Goal: Task Accomplishment & Management: Use online tool/utility

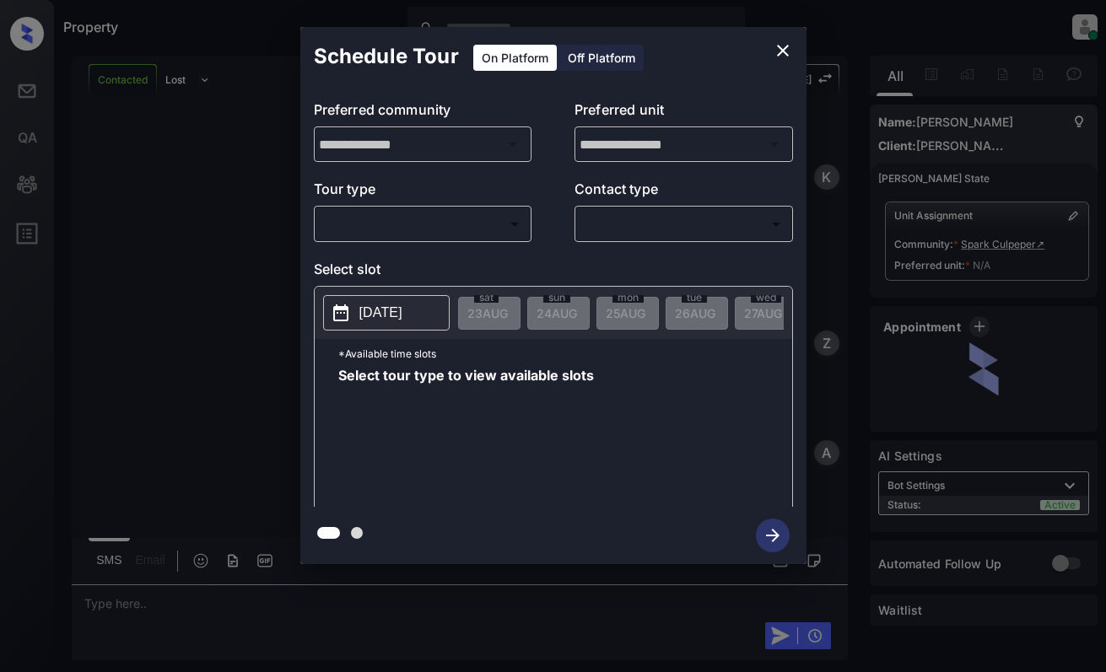
scroll to position [759, 0]
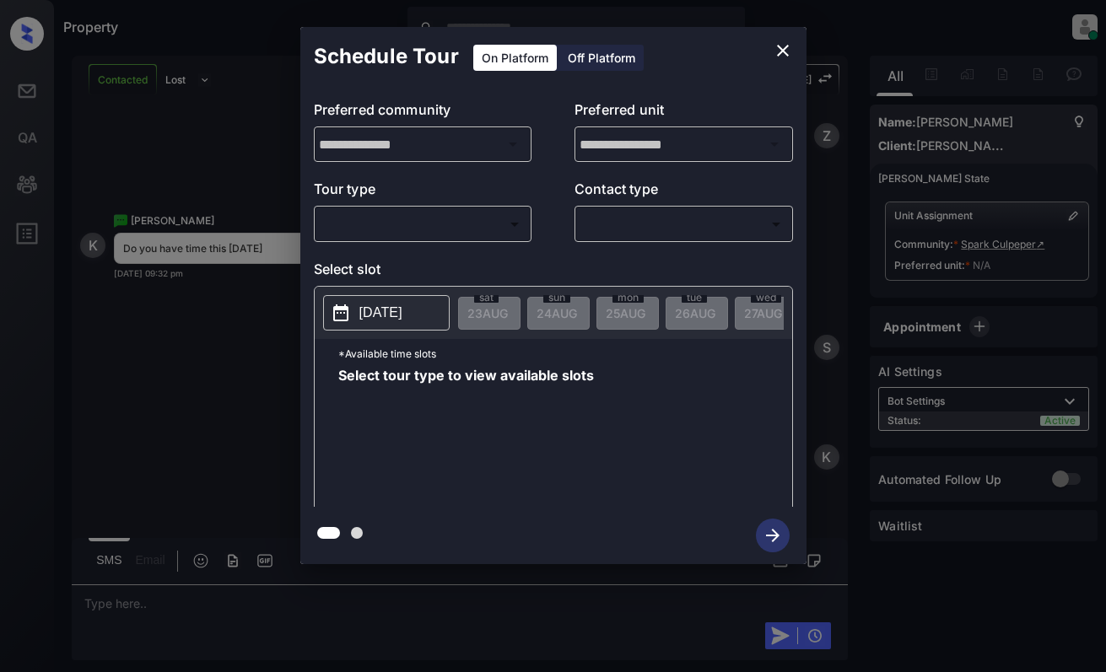
click at [401, 224] on body "Property [PERSON_NAME] Online Set yourself offline Set yourself on break Profil…" at bounding box center [553, 336] width 1106 height 672
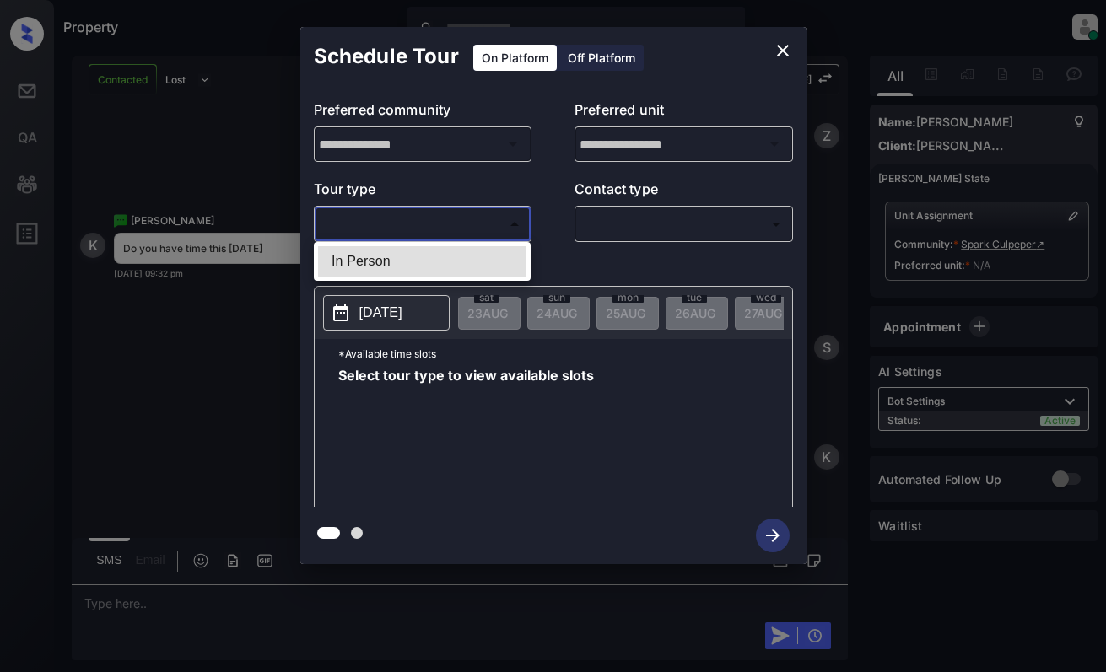
click at [412, 258] on li "In Person" at bounding box center [422, 261] width 208 height 30
type input "********"
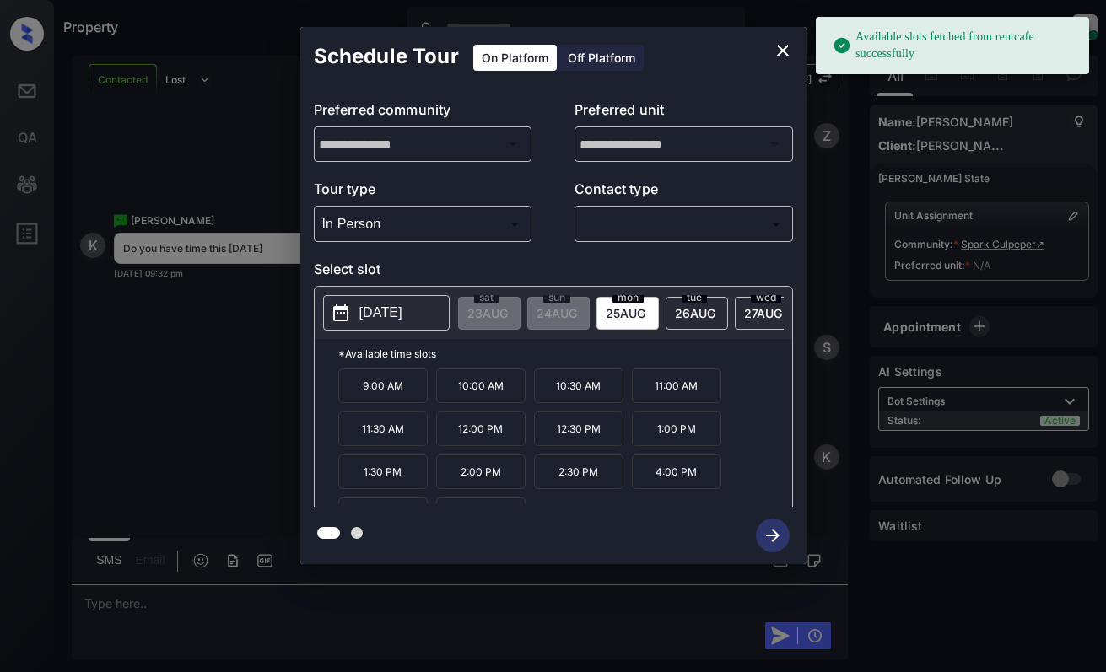
click at [400, 311] on p "2025-08-25" at bounding box center [380, 313] width 43 height 20
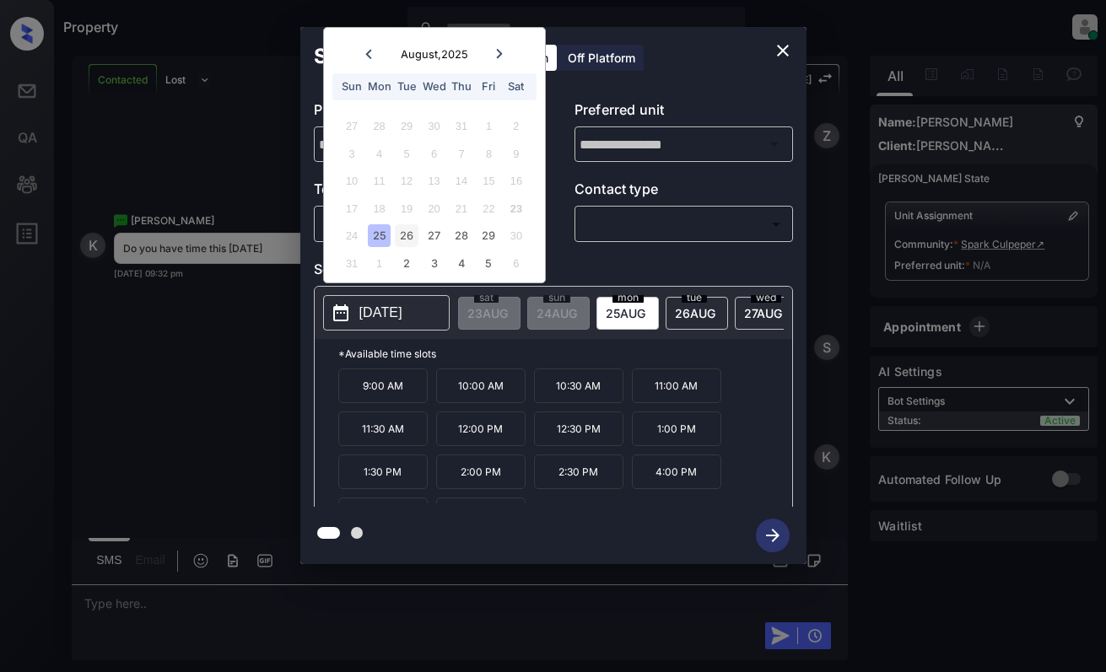
click at [399, 232] on div "26" at bounding box center [406, 235] width 23 height 23
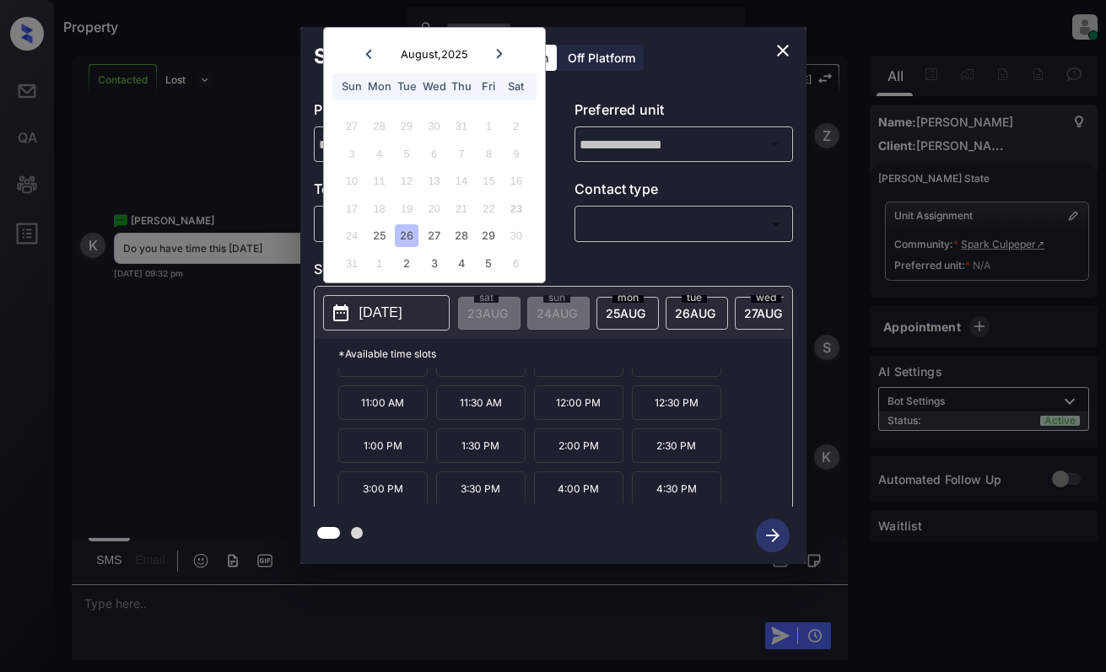
scroll to position [29, 0]
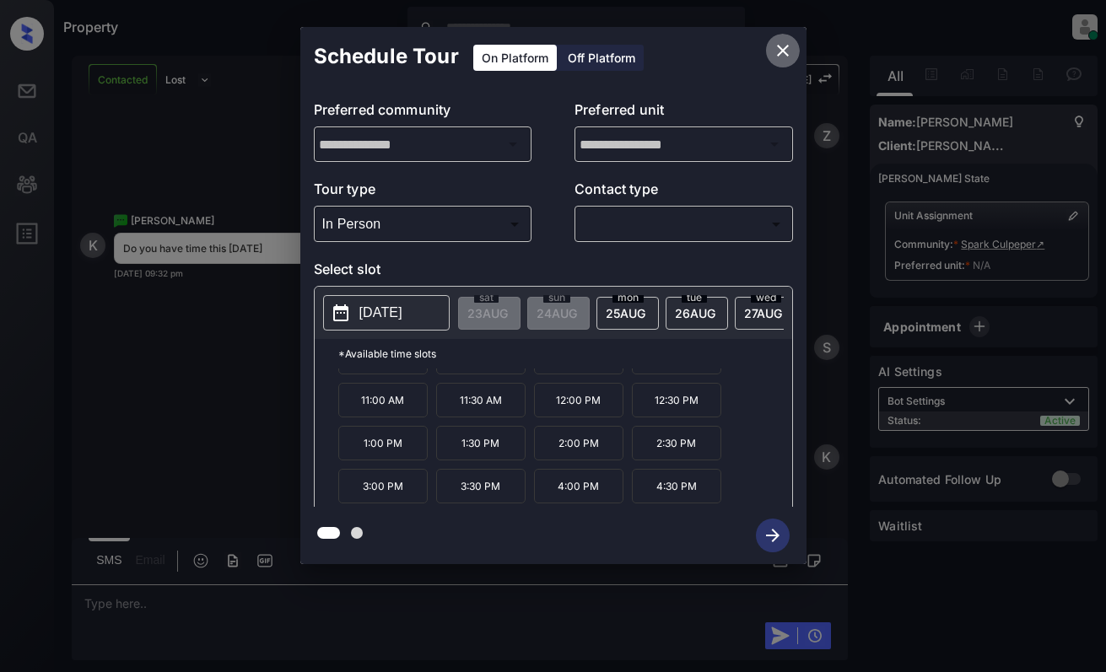
click at [786, 53] on icon "close" at bounding box center [783, 50] width 20 height 20
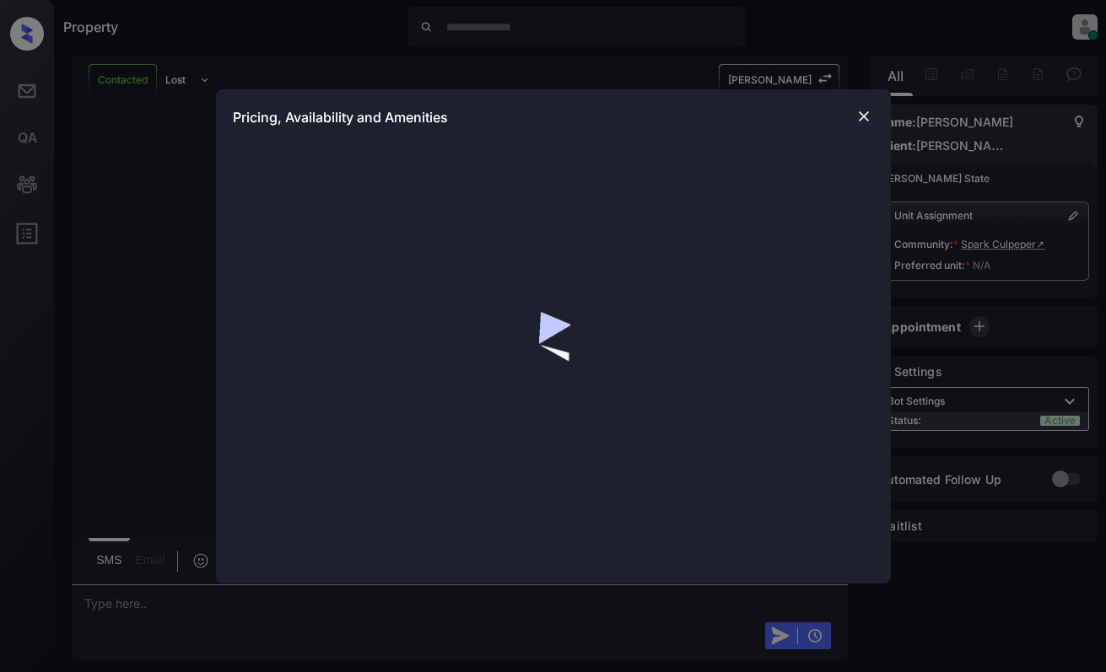
scroll to position [1544, 0]
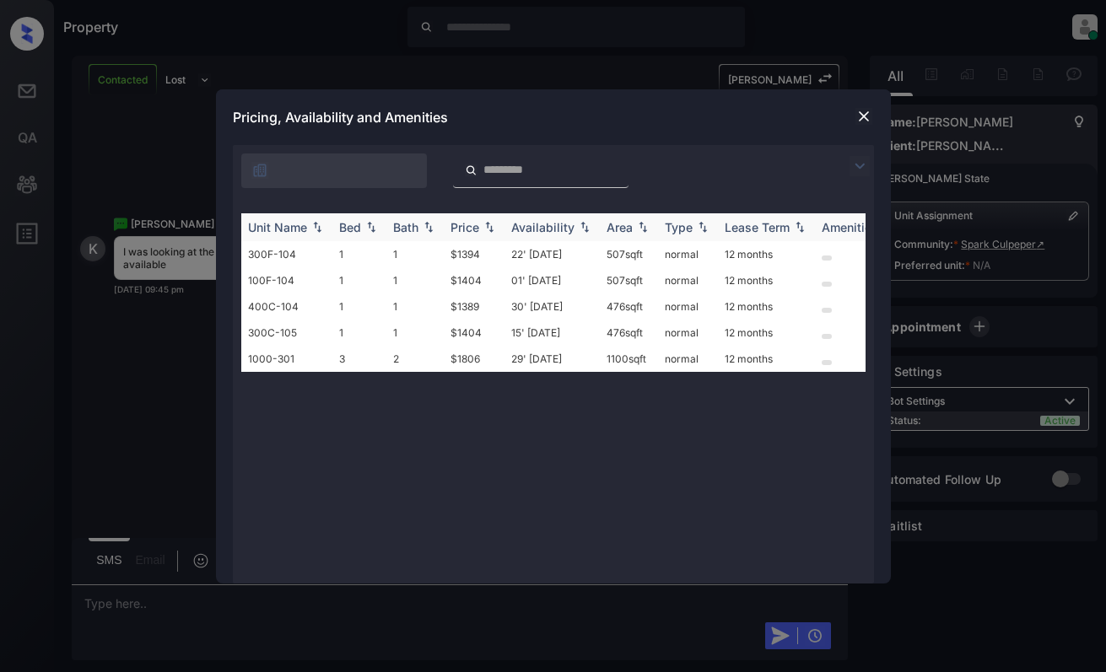
click at [487, 230] on img at bounding box center [489, 227] width 17 height 12
click at [487, 230] on img at bounding box center [489, 227] width 17 height 13
click at [865, 115] on img at bounding box center [863, 116] width 17 height 17
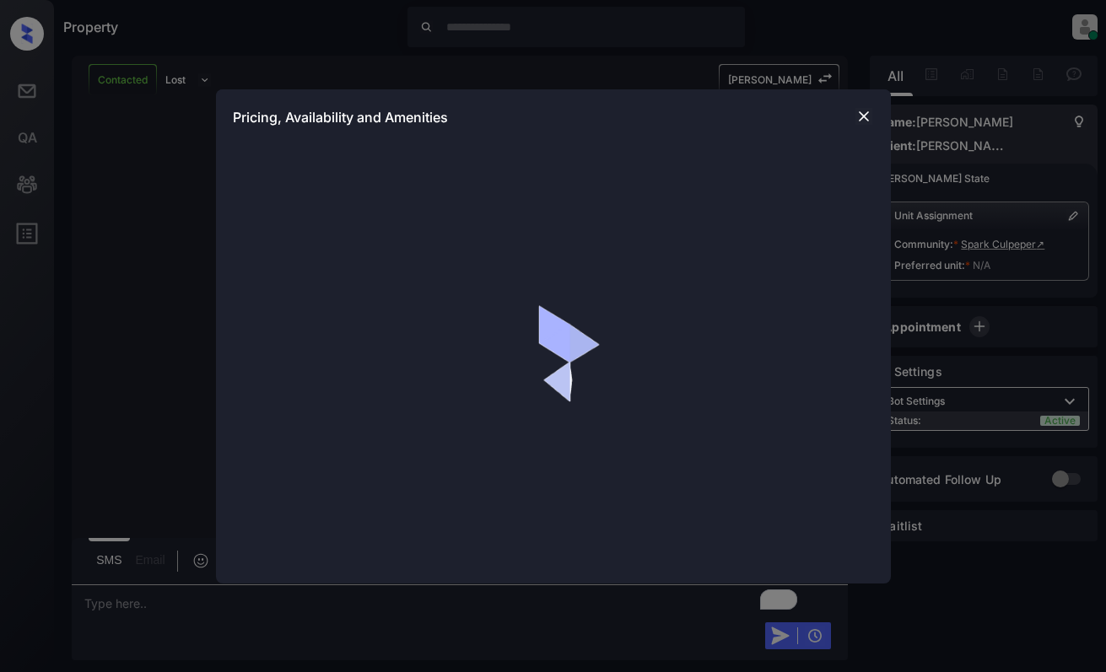
scroll to position [1780, 0]
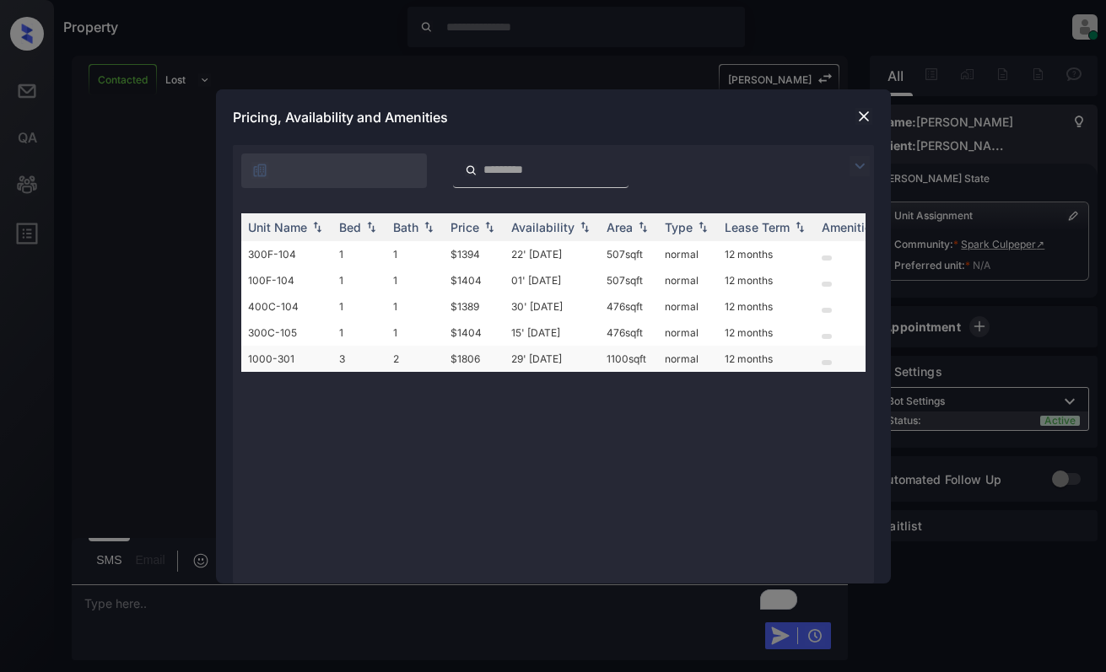
click at [474, 358] on td "$1806" at bounding box center [474, 359] width 61 height 26
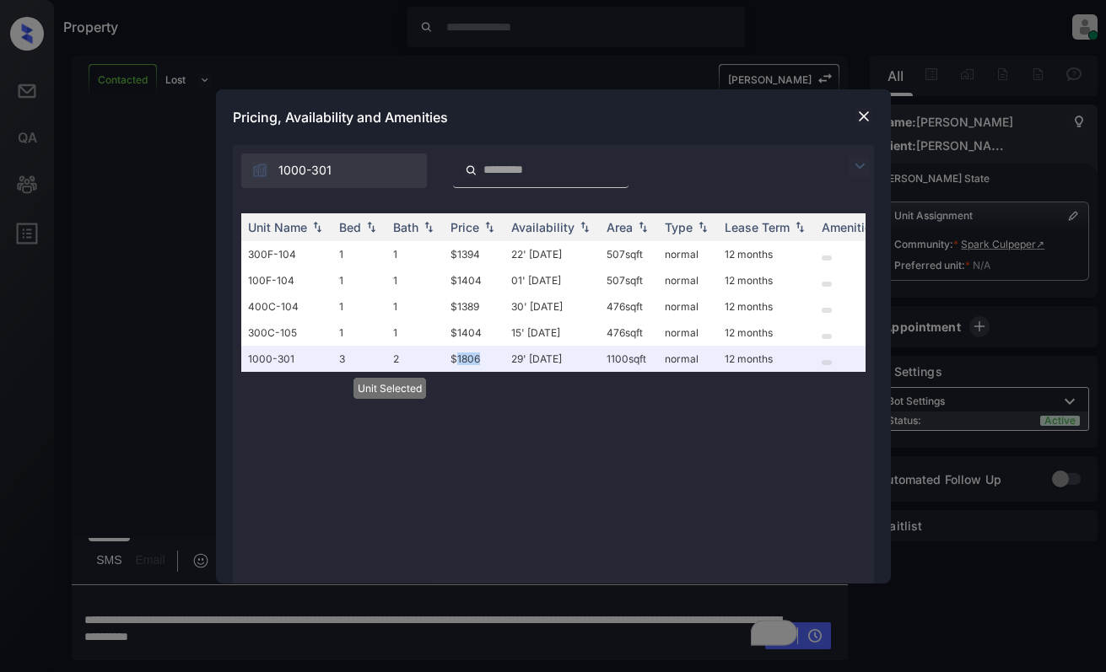
click at [860, 108] on img at bounding box center [863, 116] width 17 height 17
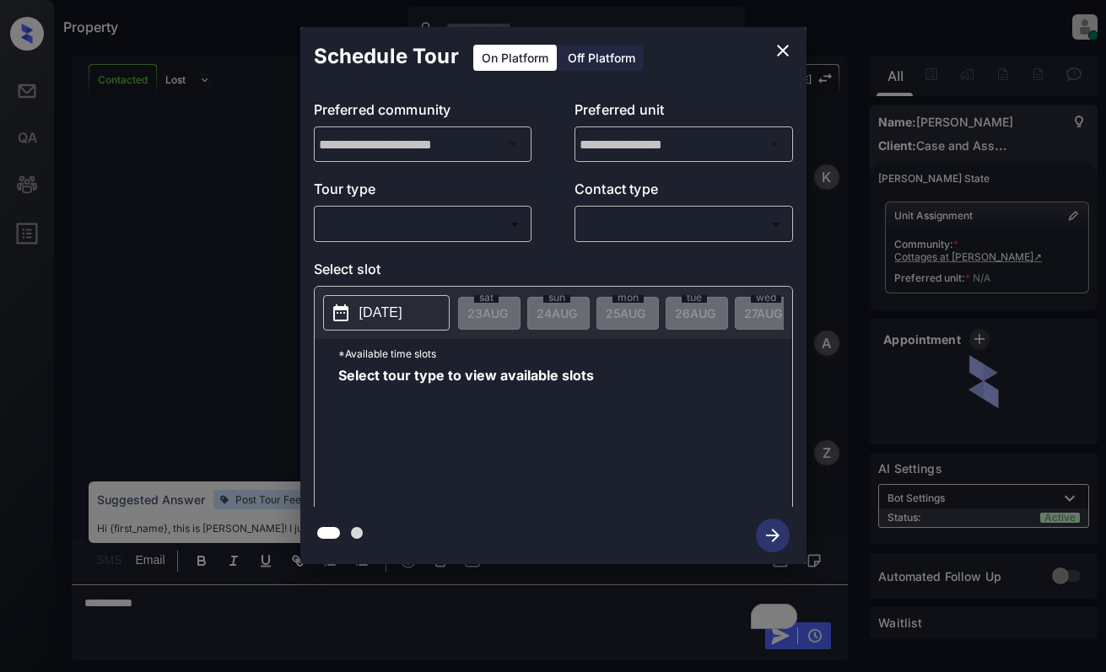
scroll to position [928, 0]
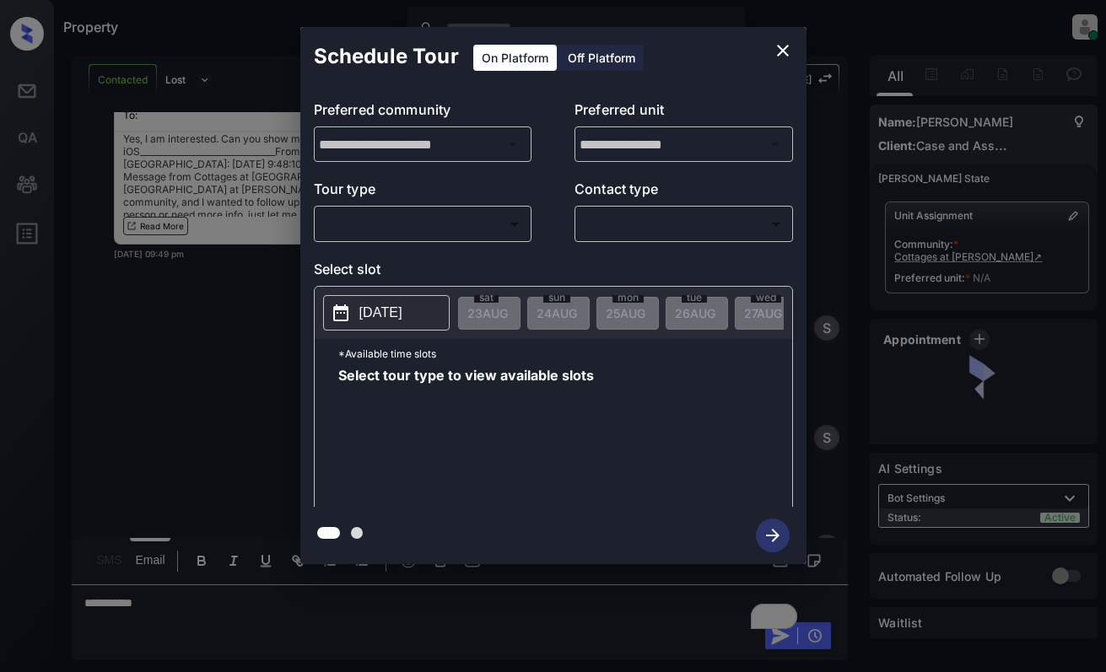
click at [369, 220] on body "Property [PERSON_NAME] Online Set yourself offline Set yourself on break Profil…" at bounding box center [553, 336] width 1106 height 672
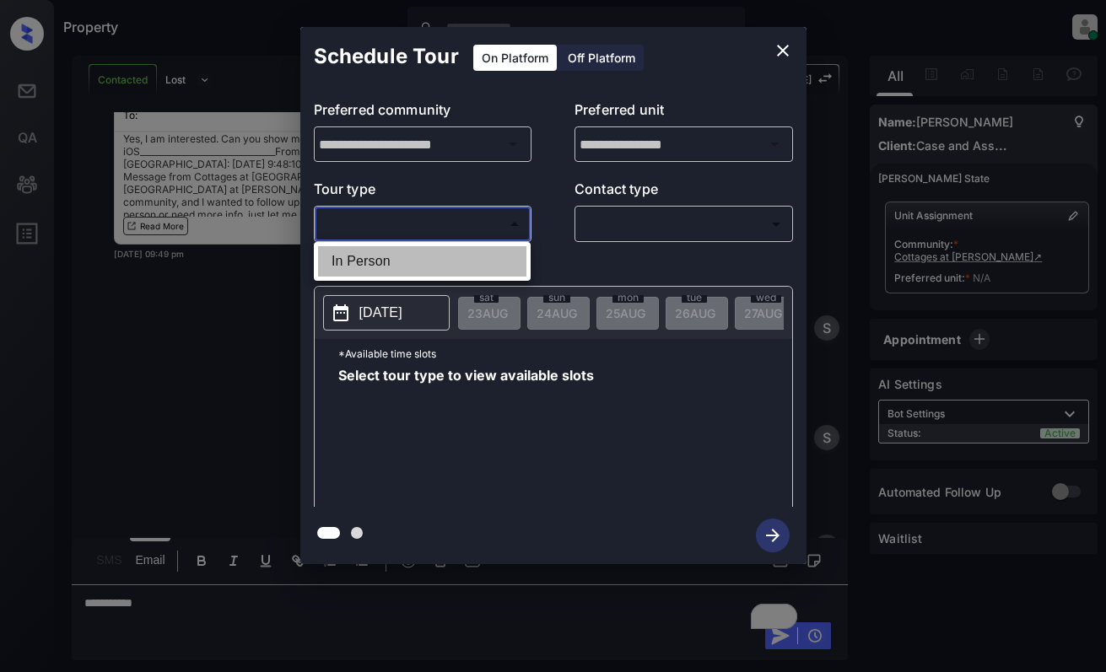
click at [403, 267] on li "In Person" at bounding box center [422, 261] width 208 height 30
type input "********"
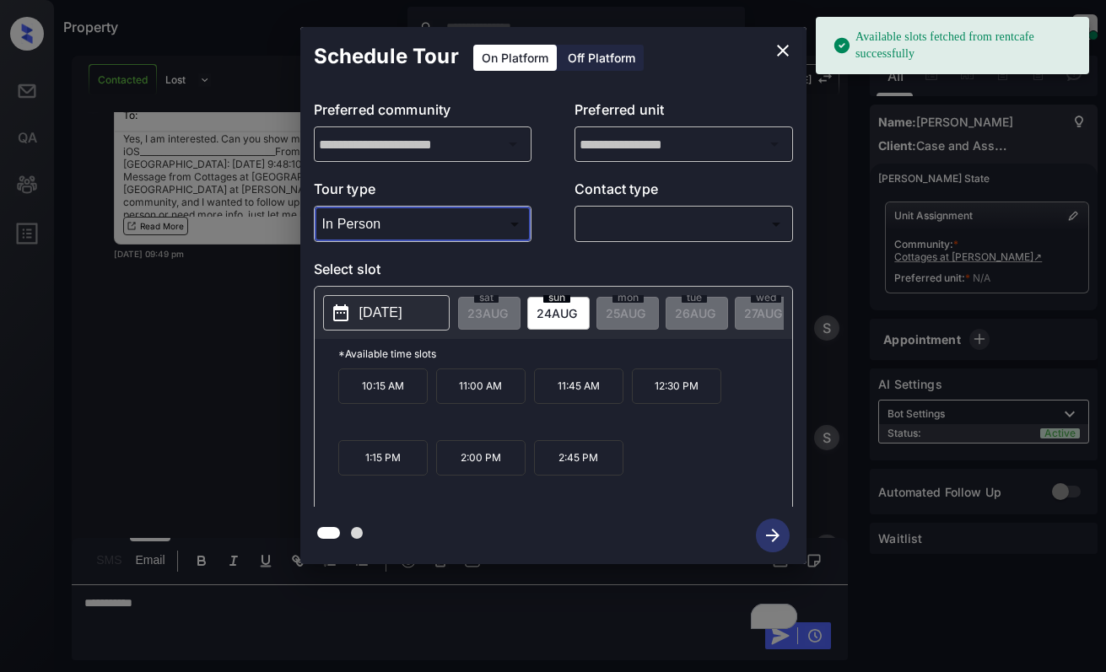
click at [381, 310] on p "[DATE]" at bounding box center [380, 313] width 43 height 20
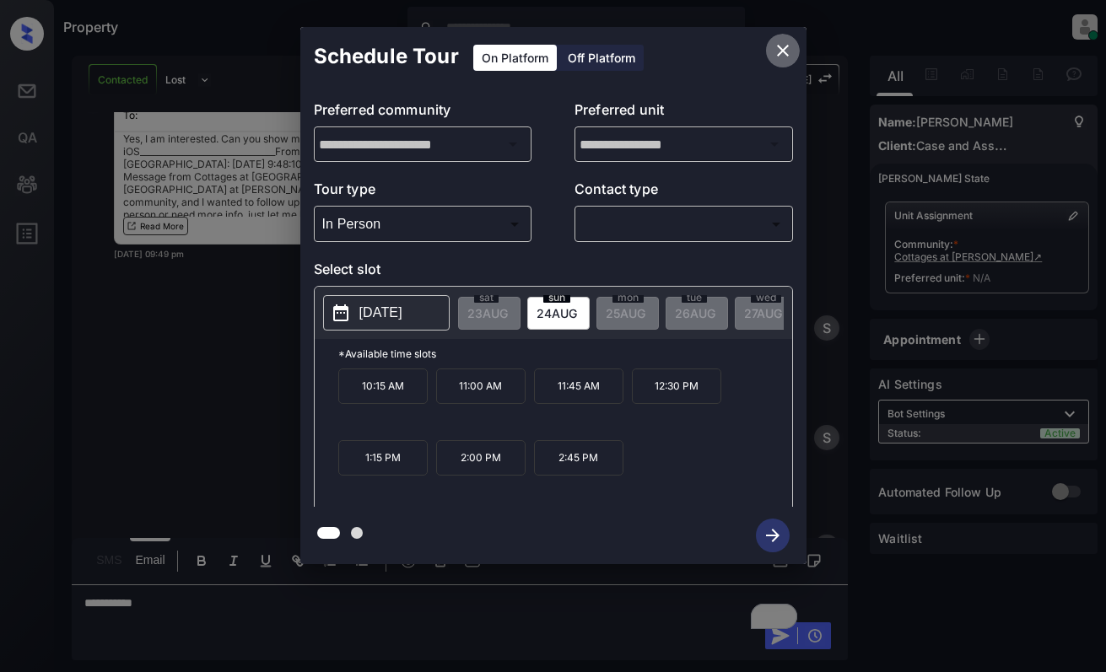
click at [785, 45] on icon "close" at bounding box center [783, 50] width 20 height 20
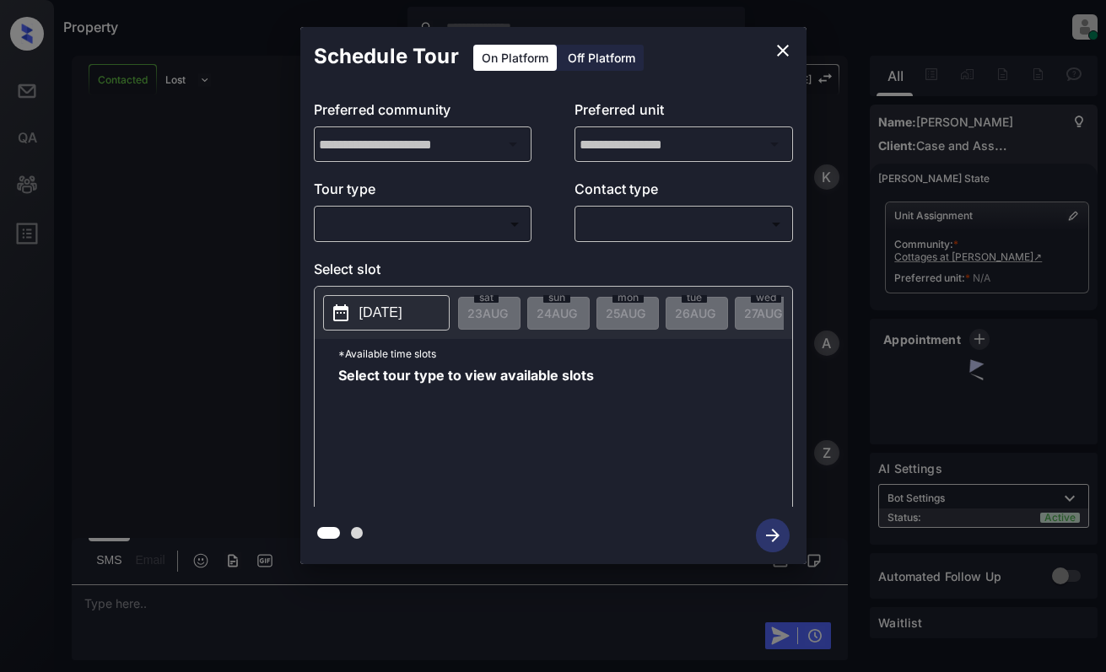
scroll to position [2782, 0]
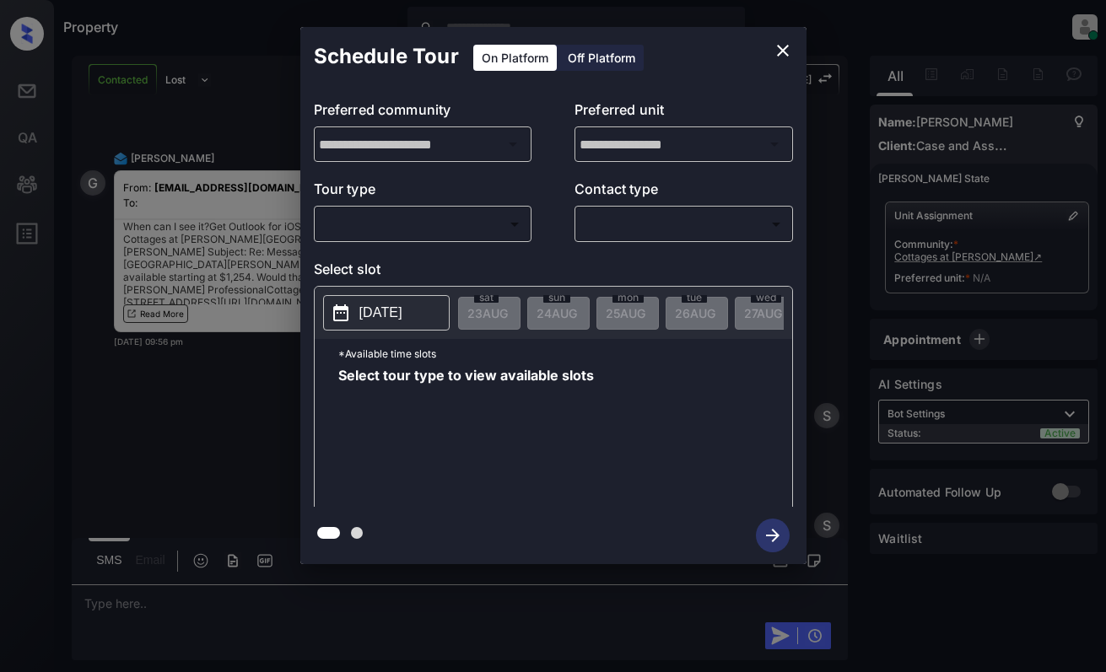
click at [489, 199] on p "Tour type" at bounding box center [423, 192] width 218 height 27
click at [493, 224] on body "Property [PERSON_NAME] Online Set yourself offline Set yourself on break Profil…" at bounding box center [553, 336] width 1106 height 672
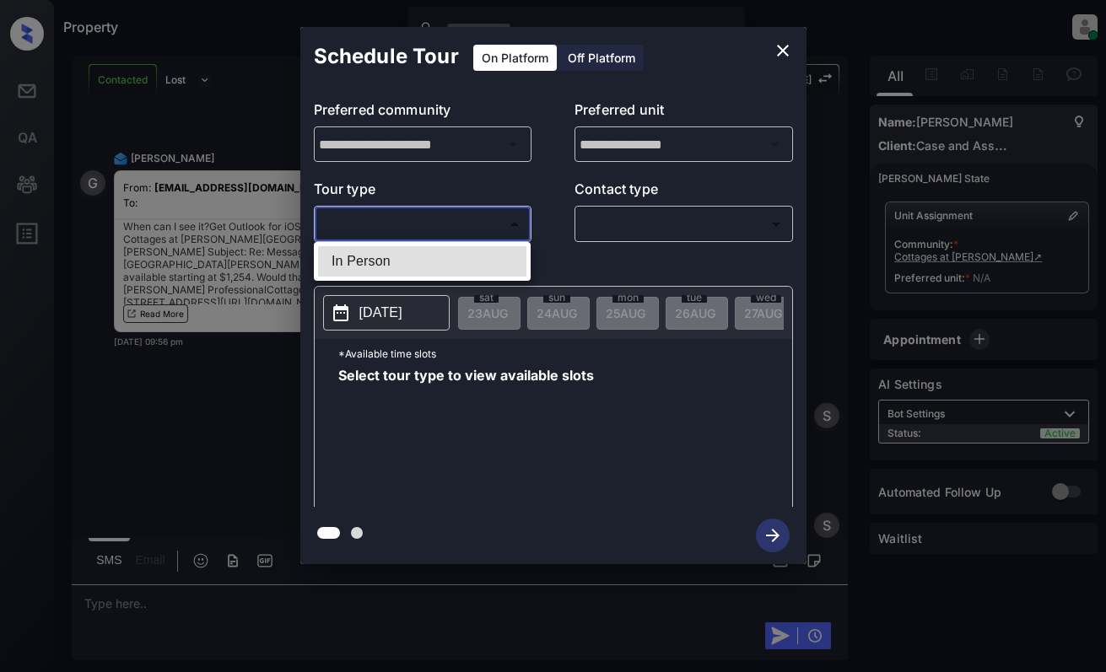
click at [493, 256] on li "In Person" at bounding box center [422, 261] width 208 height 30
type input "********"
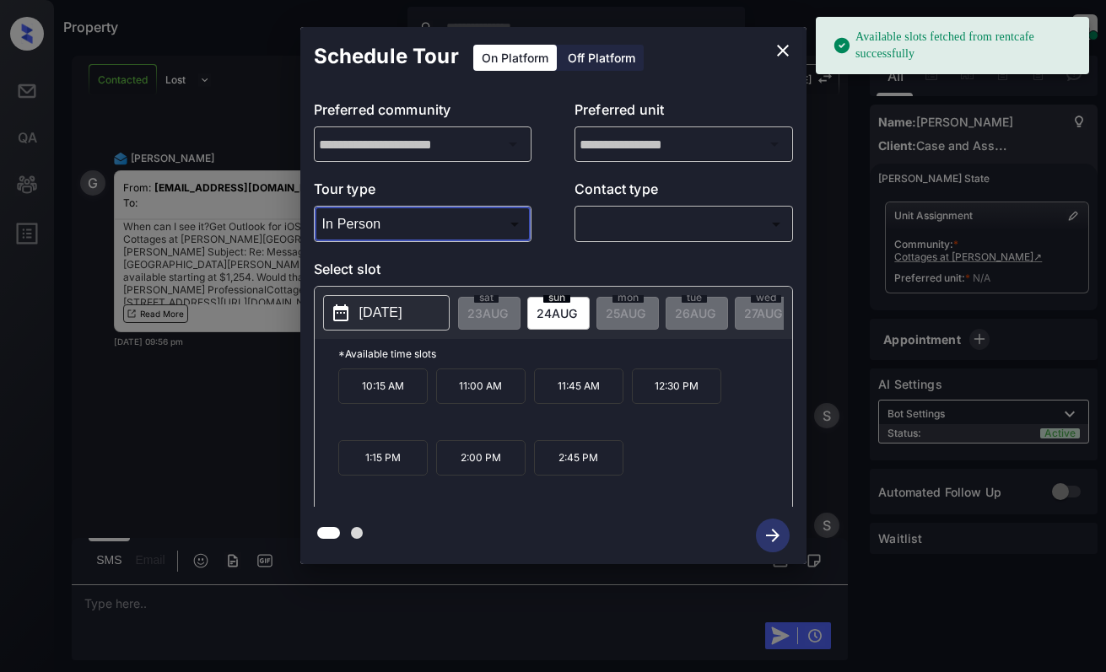
click at [774, 46] on icon "close" at bounding box center [783, 50] width 20 height 20
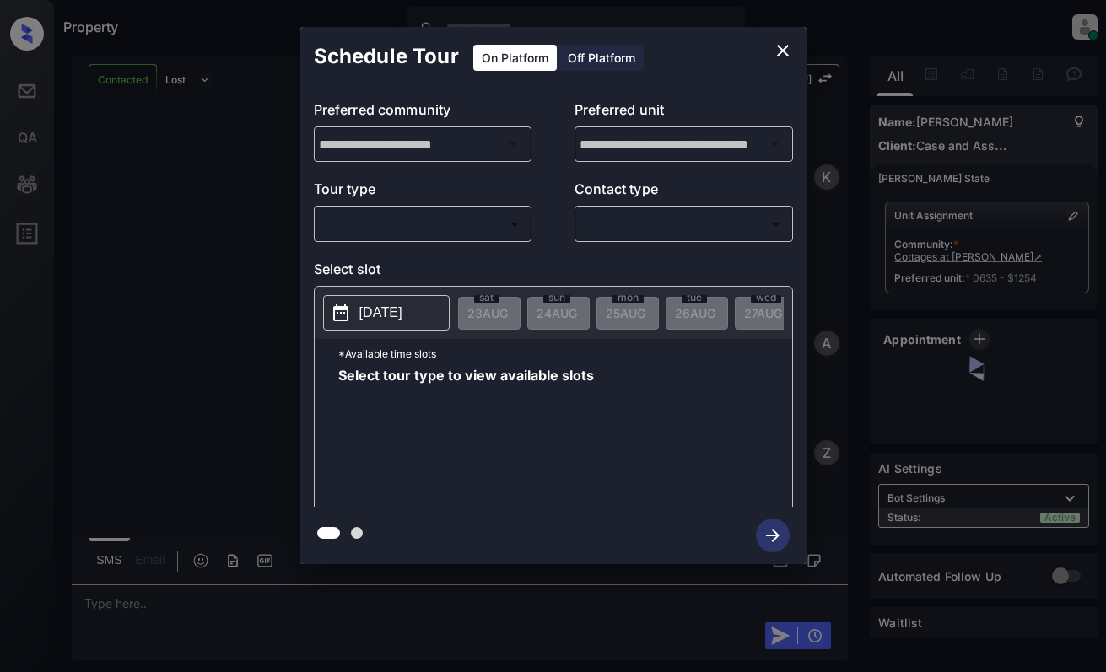
scroll to position [5430, 0]
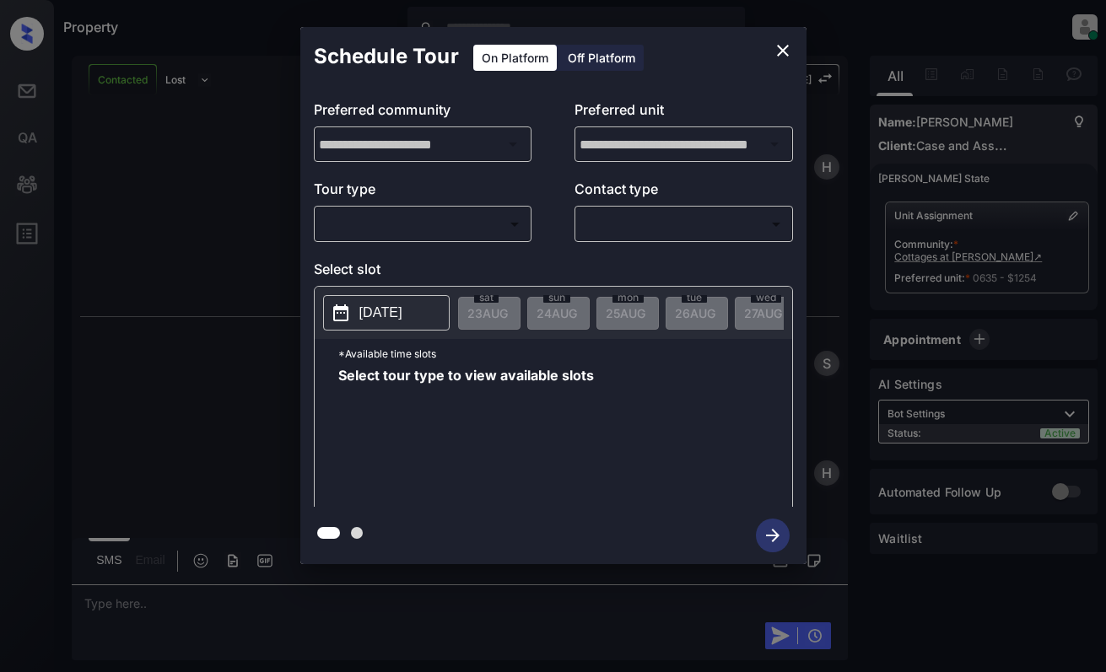
click at [444, 228] on body "Property [PERSON_NAME] Online Set yourself offline Set yourself on break Profil…" at bounding box center [553, 336] width 1106 height 672
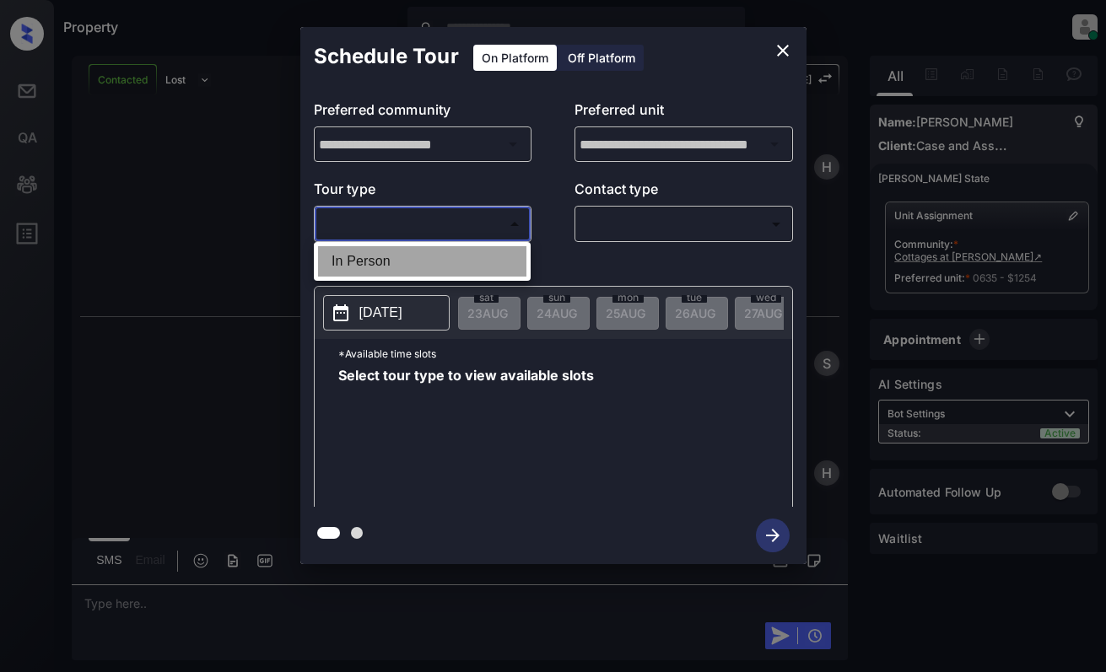
click at [447, 261] on li "In Person" at bounding box center [422, 261] width 208 height 30
type input "********"
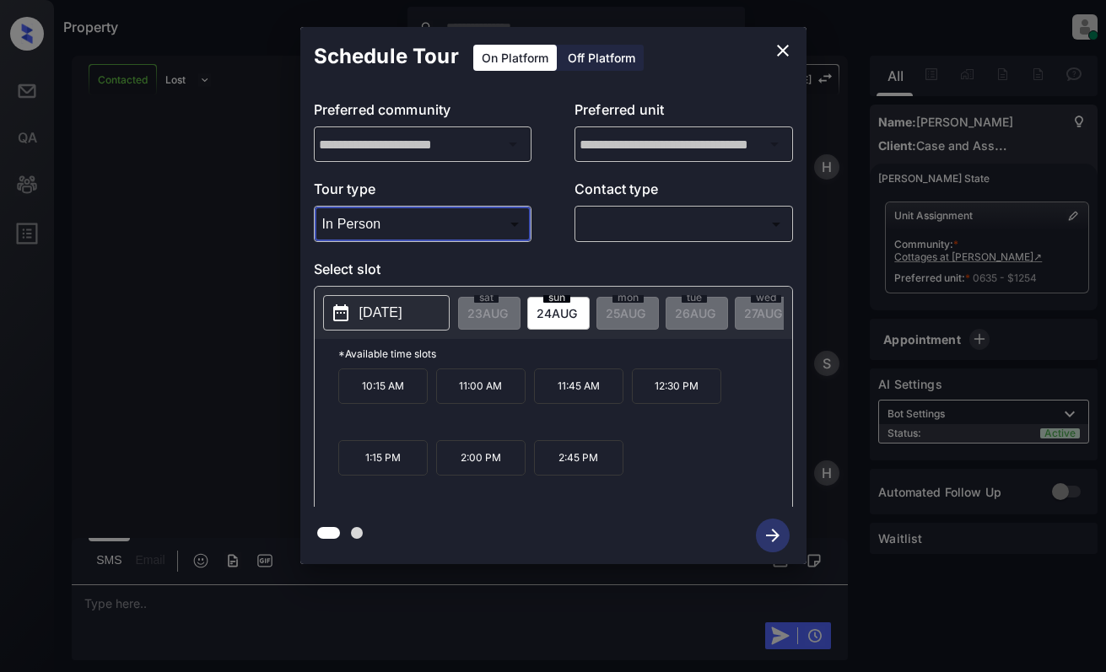
click at [477, 389] on p "11:00 AM" at bounding box center [480, 386] width 89 height 35
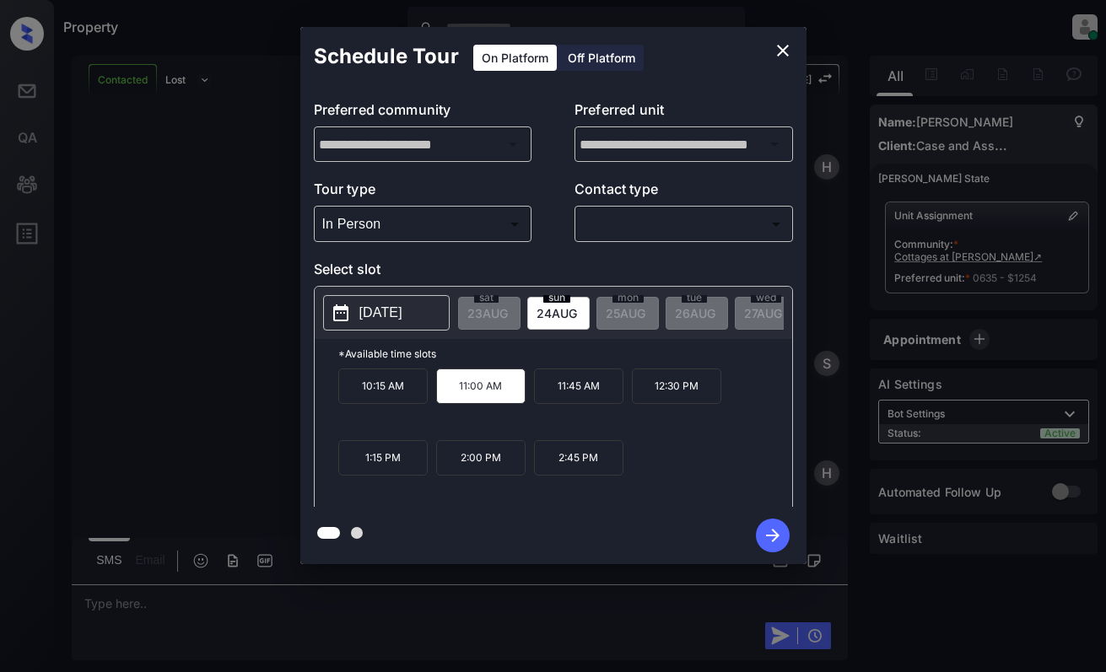
click at [566, 388] on p "11:45 AM" at bounding box center [578, 386] width 89 height 35
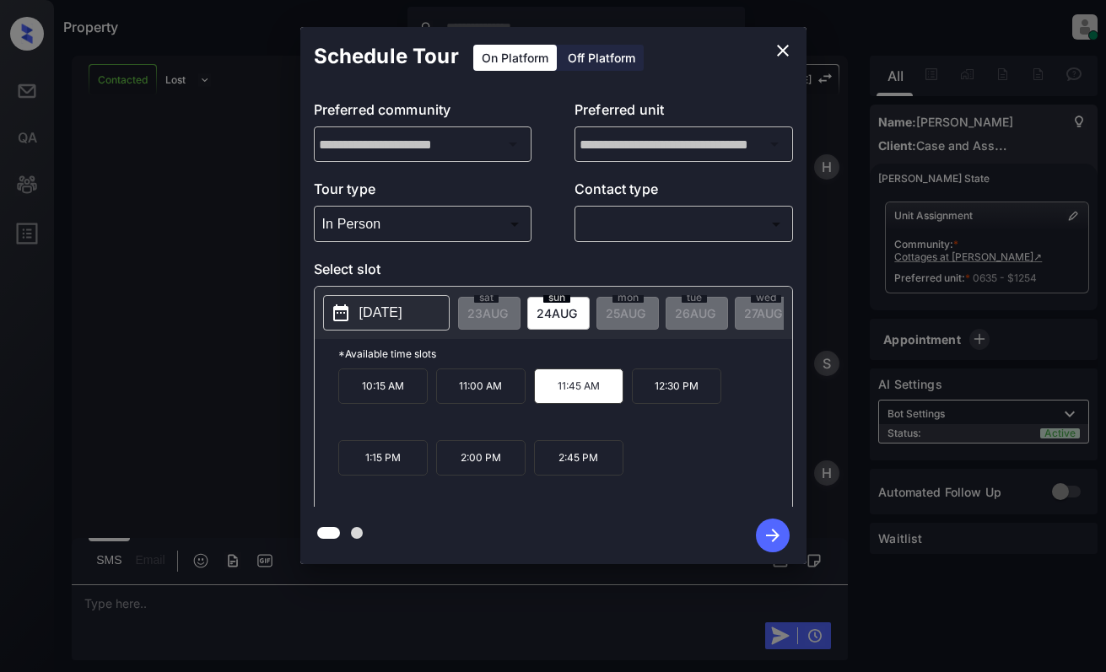
click at [775, 54] on icon "close" at bounding box center [783, 50] width 20 height 20
